Goal: Task Accomplishment & Management: Use online tool/utility

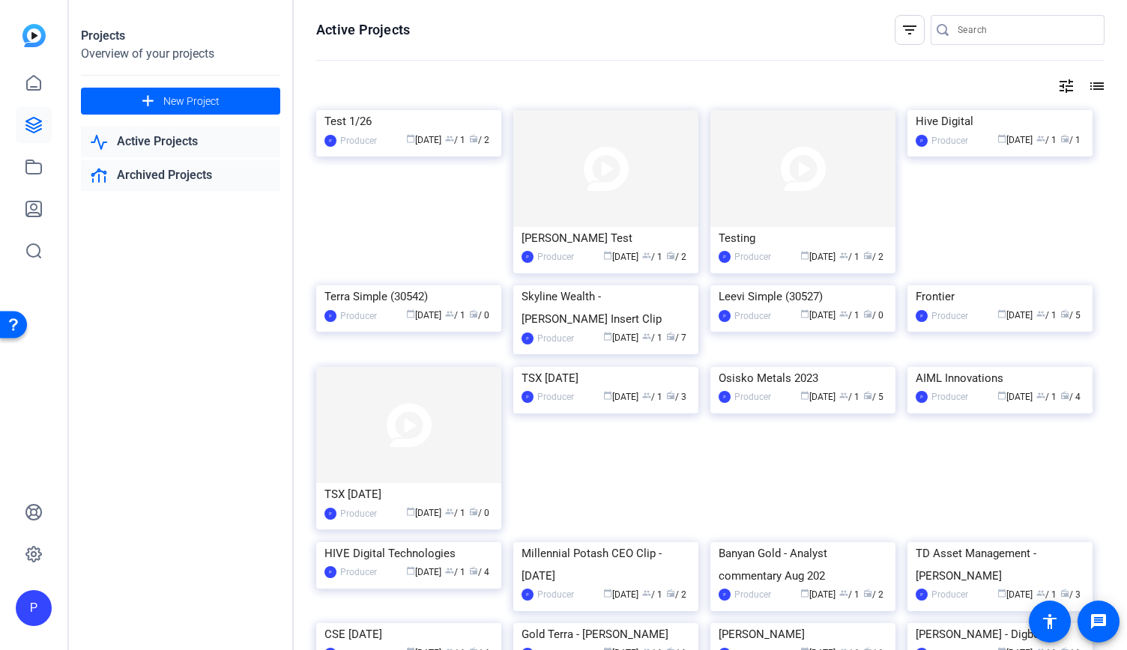
click at [207, 183] on link "Archived Projects" at bounding box center [180, 175] width 199 height 31
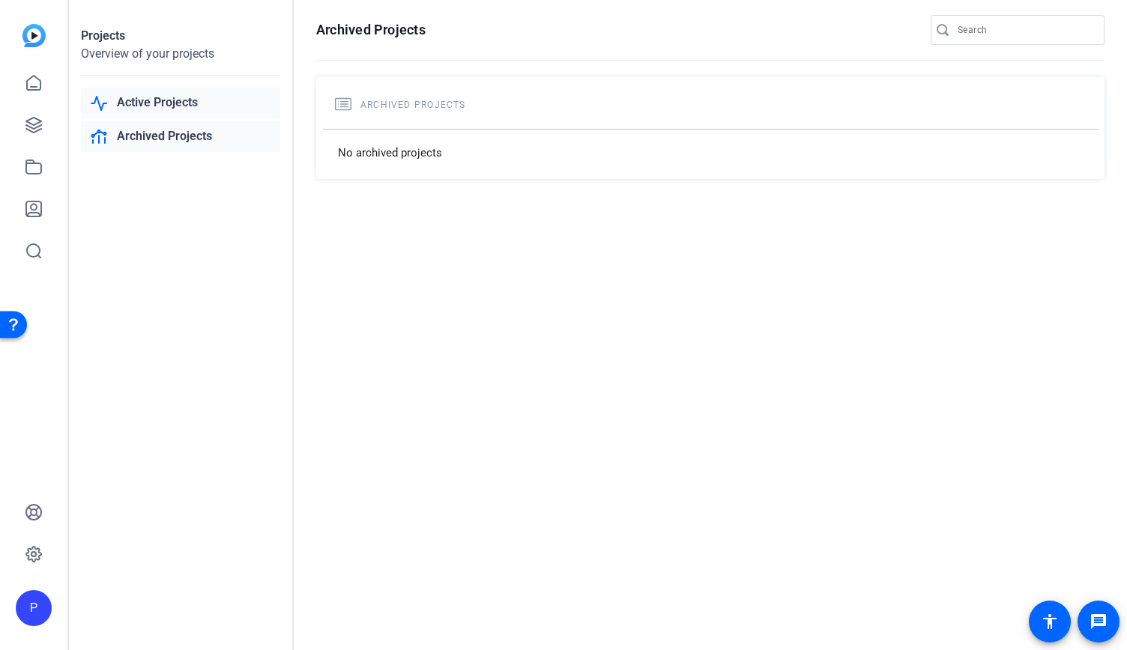
click at [187, 102] on link "Active Projects" at bounding box center [180, 103] width 199 height 31
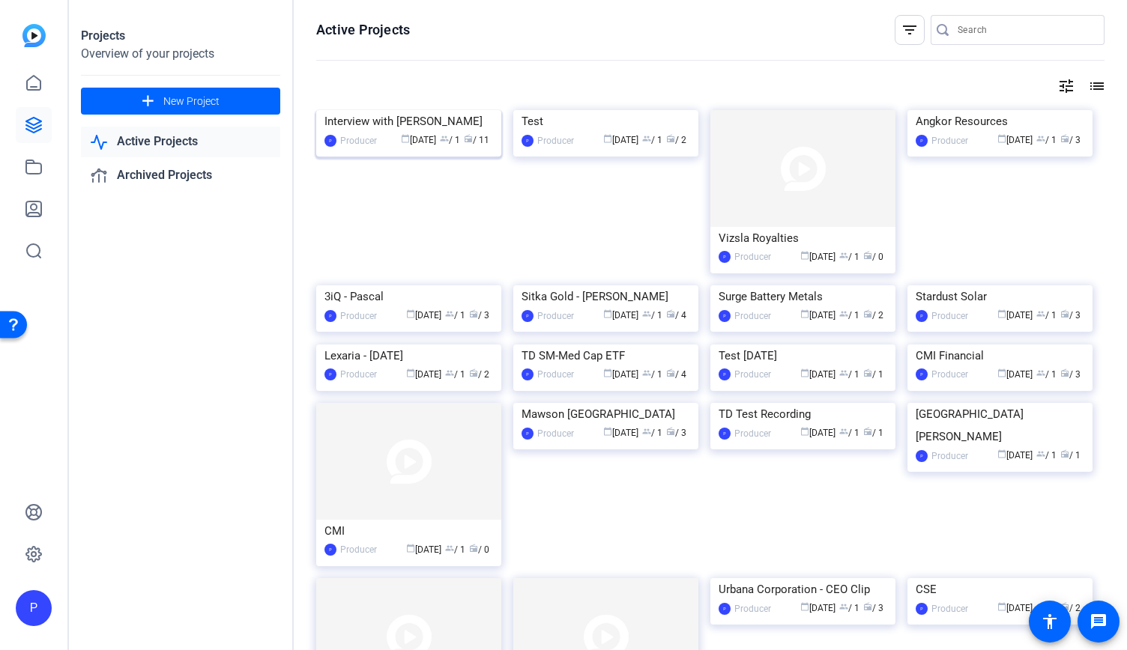
click at [417, 110] on img at bounding box center [408, 110] width 185 height 0
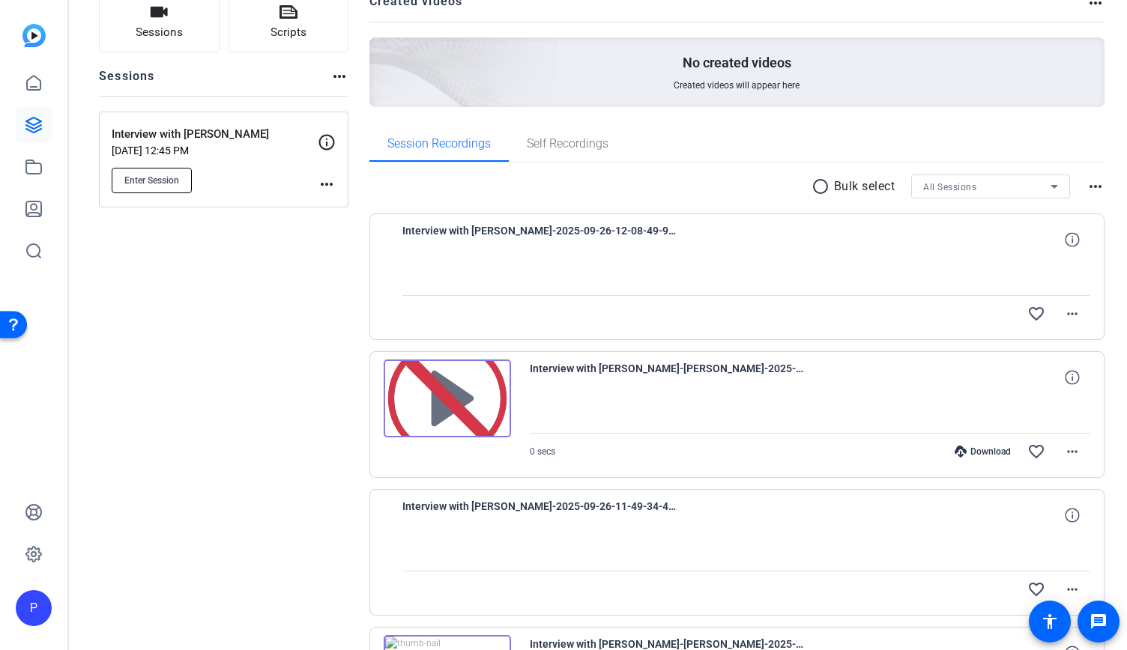
scroll to position [84, 0]
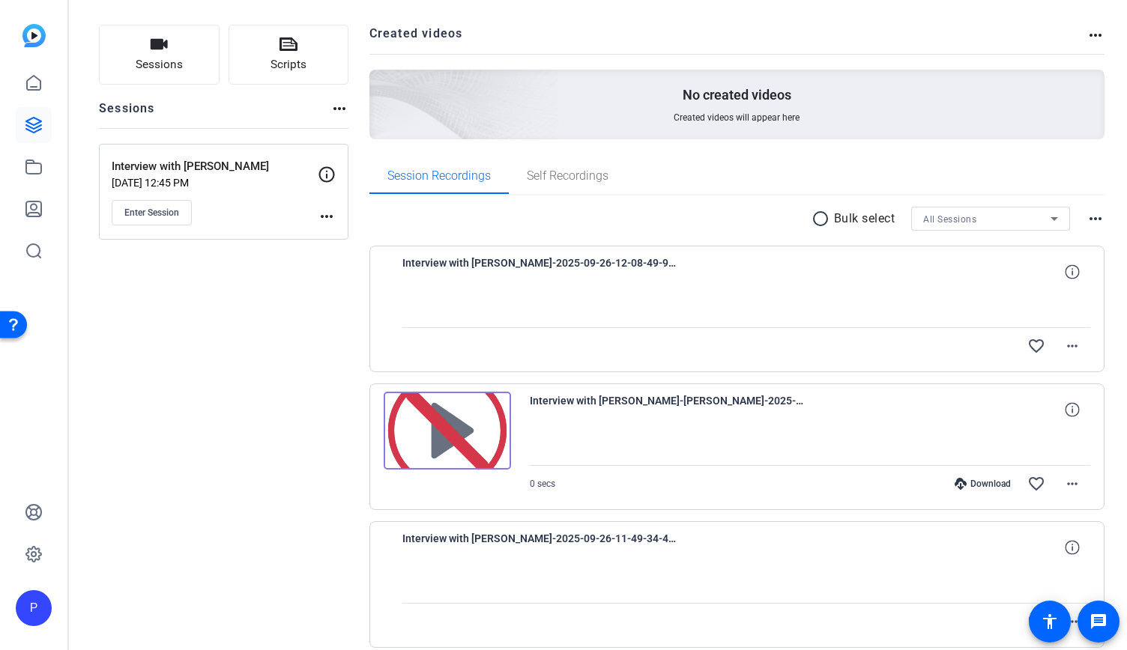
click at [327, 216] on mat-icon "more_horiz" at bounding box center [327, 216] width 18 height 18
click at [382, 235] on span "Edit Session" at bounding box center [364, 237] width 68 height 18
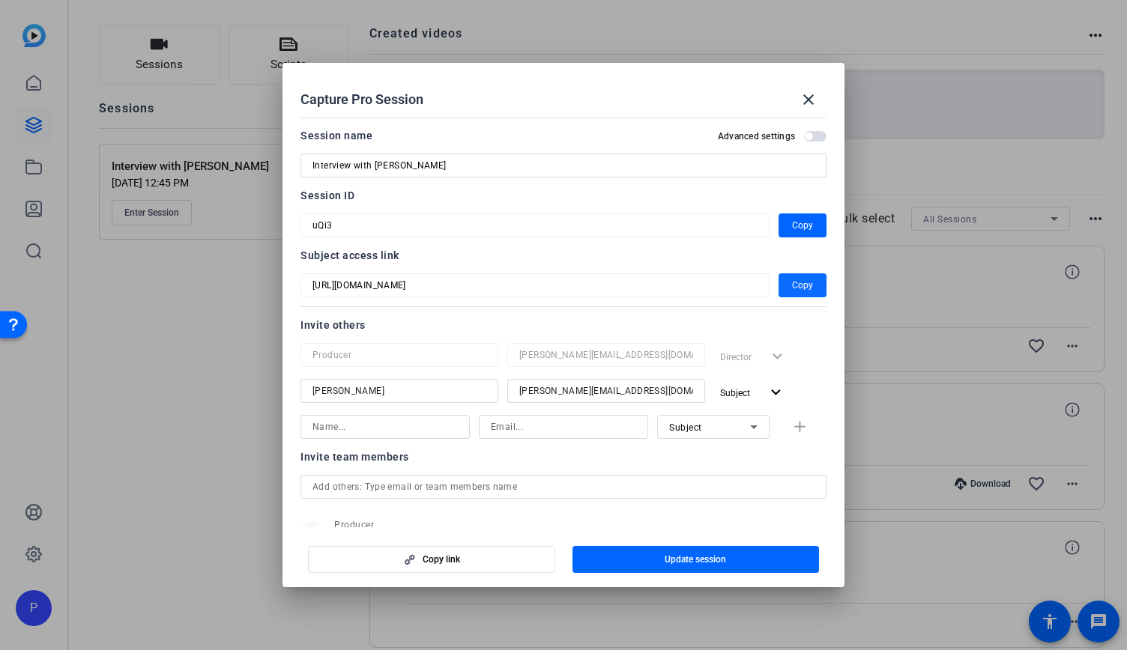
click at [799, 293] on span "Copy" at bounding box center [802, 285] width 21 height 18
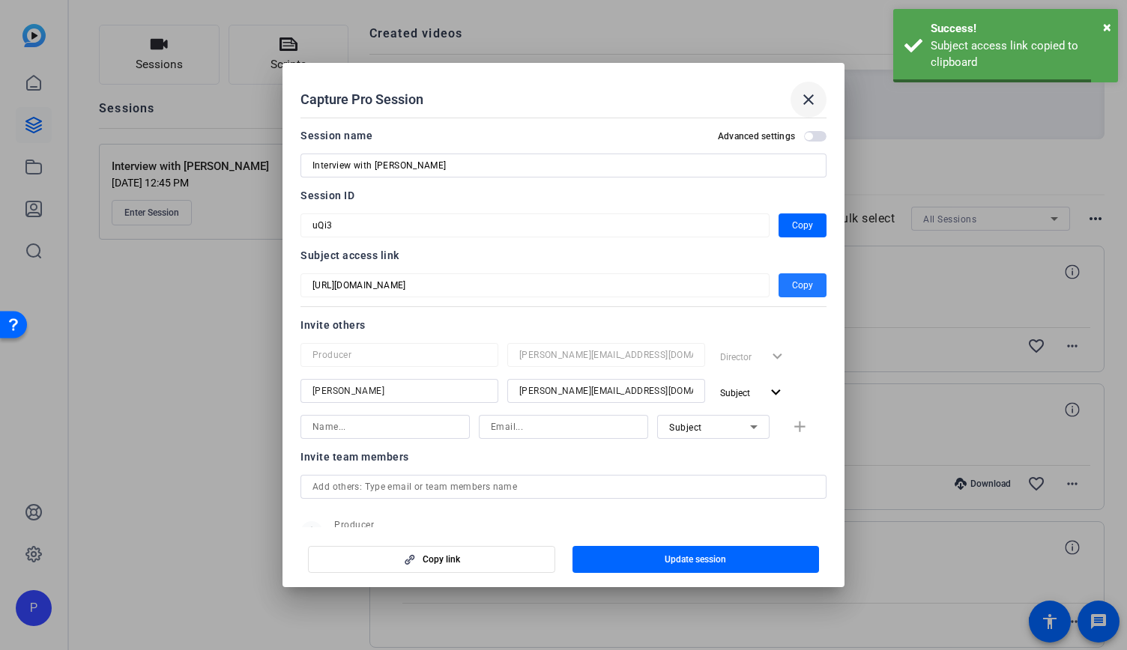
click at [810, 100] on mat-icon "close" at bounding box center [808, 100] width 18 height 18
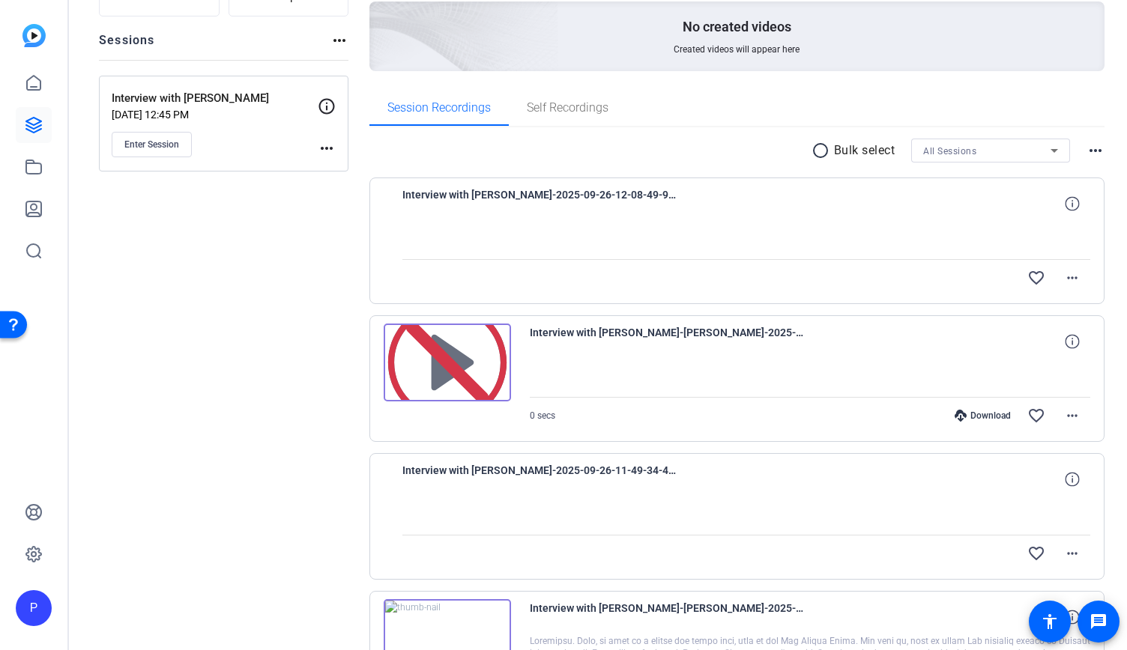
scroll to position [0, 0]
